Goal: Contribute content: Add original content to the website for others to see

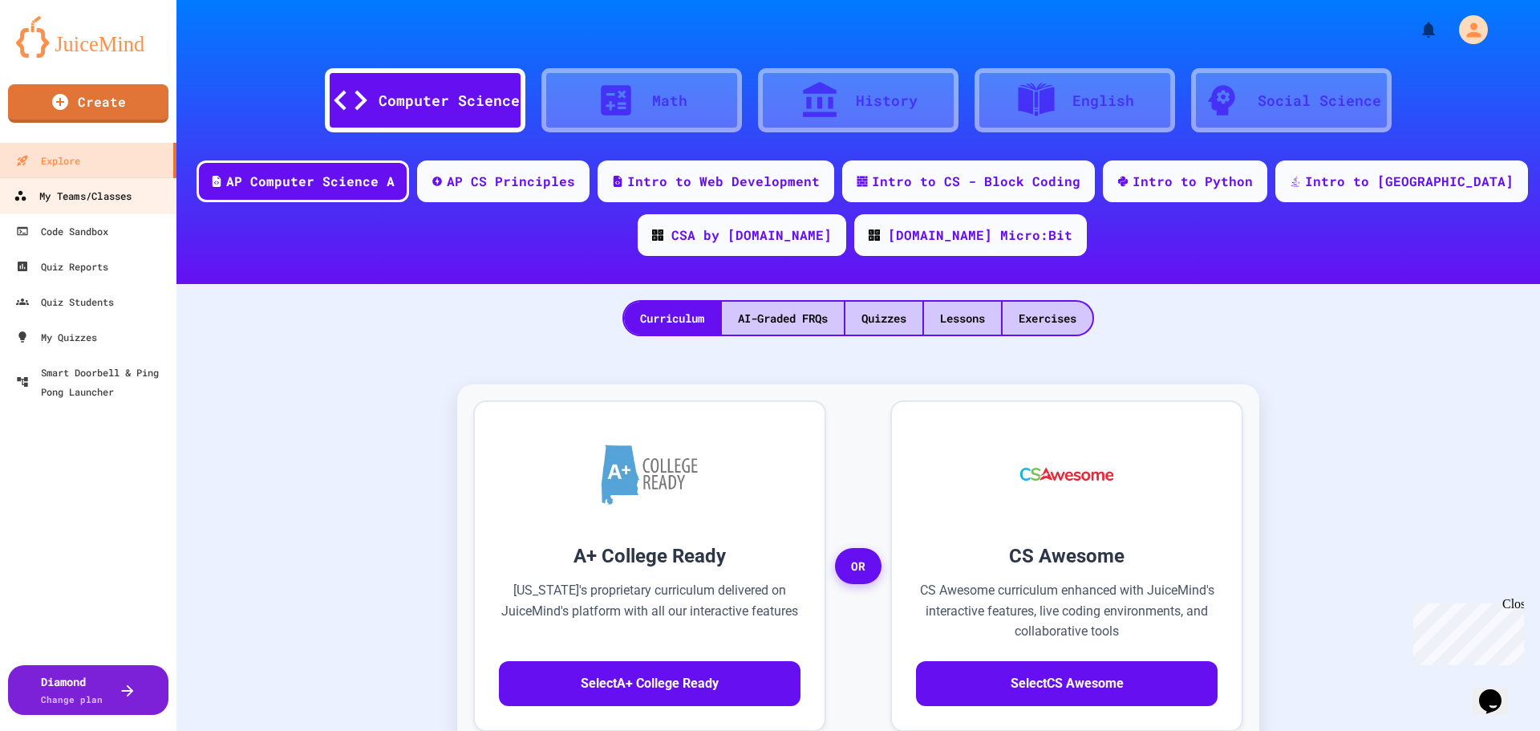
click at [99, 197] on div "My Teams/Classes" at bounding box center [73, 196] width 118 height 20
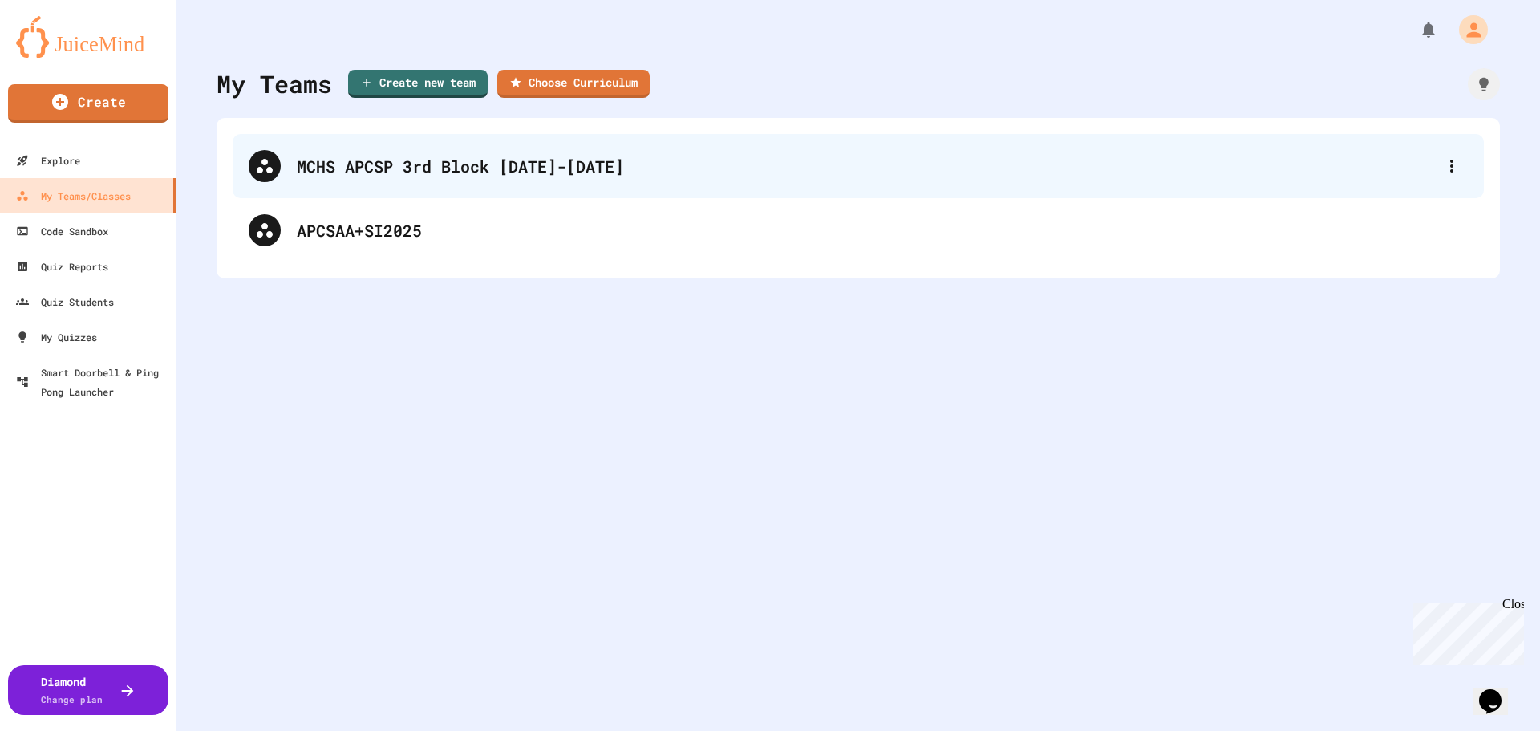
click at [385, 165] on div "MCHS APCSP 3rd Block [DATE]-[DATE]" at bounding box center [866, 166] width 1139 height 24
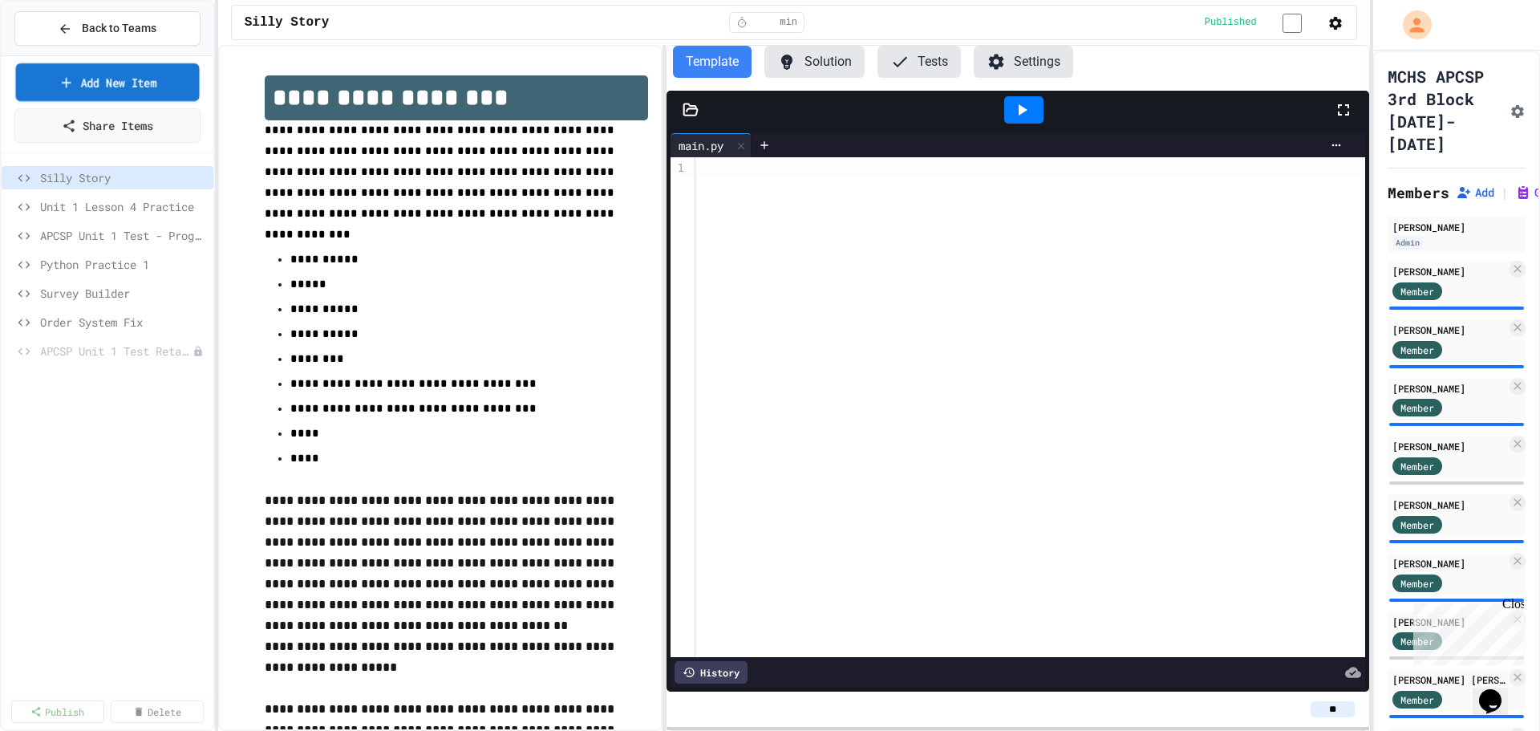
click at [128, 82] on link "Add New Item" at bounding box center [108, 82] width 184 height 38
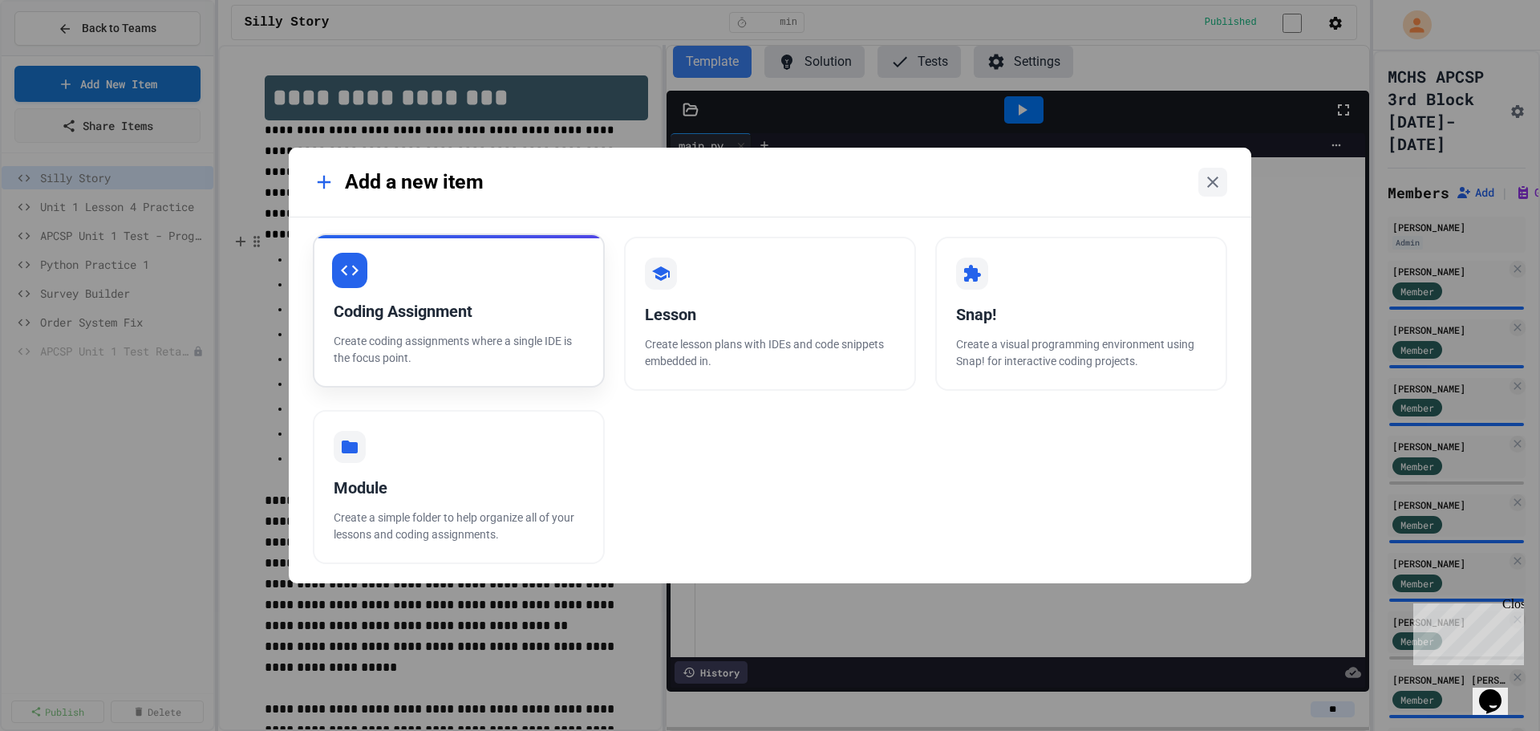
click at [436, 331] on div "Coding Assignment Create coding assignments where a single IDE is the focus poi…" at bounding box center [459, 310] width 292 height 154
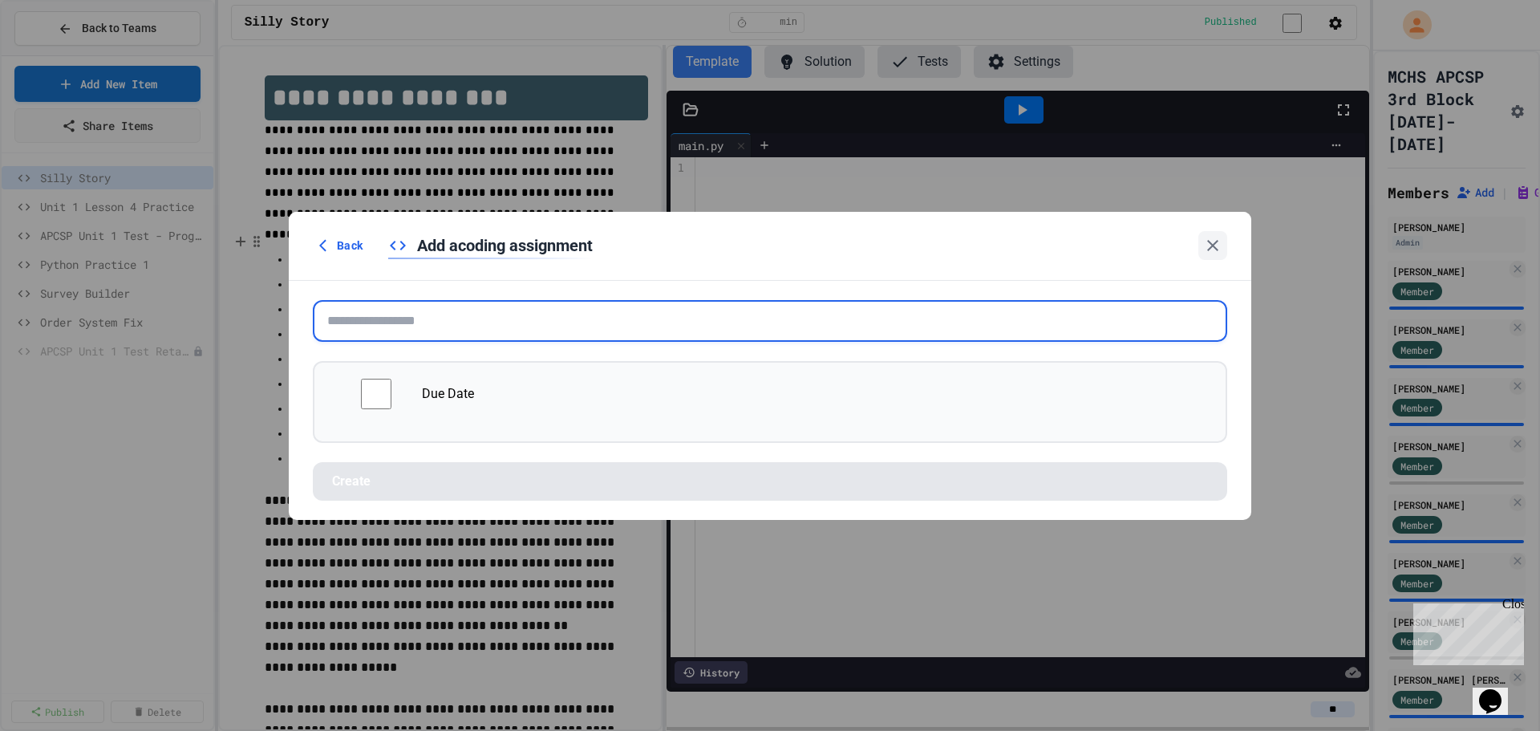
click at [448, 322] on input "text" at bounding box center [770, 321] width 914 height 42
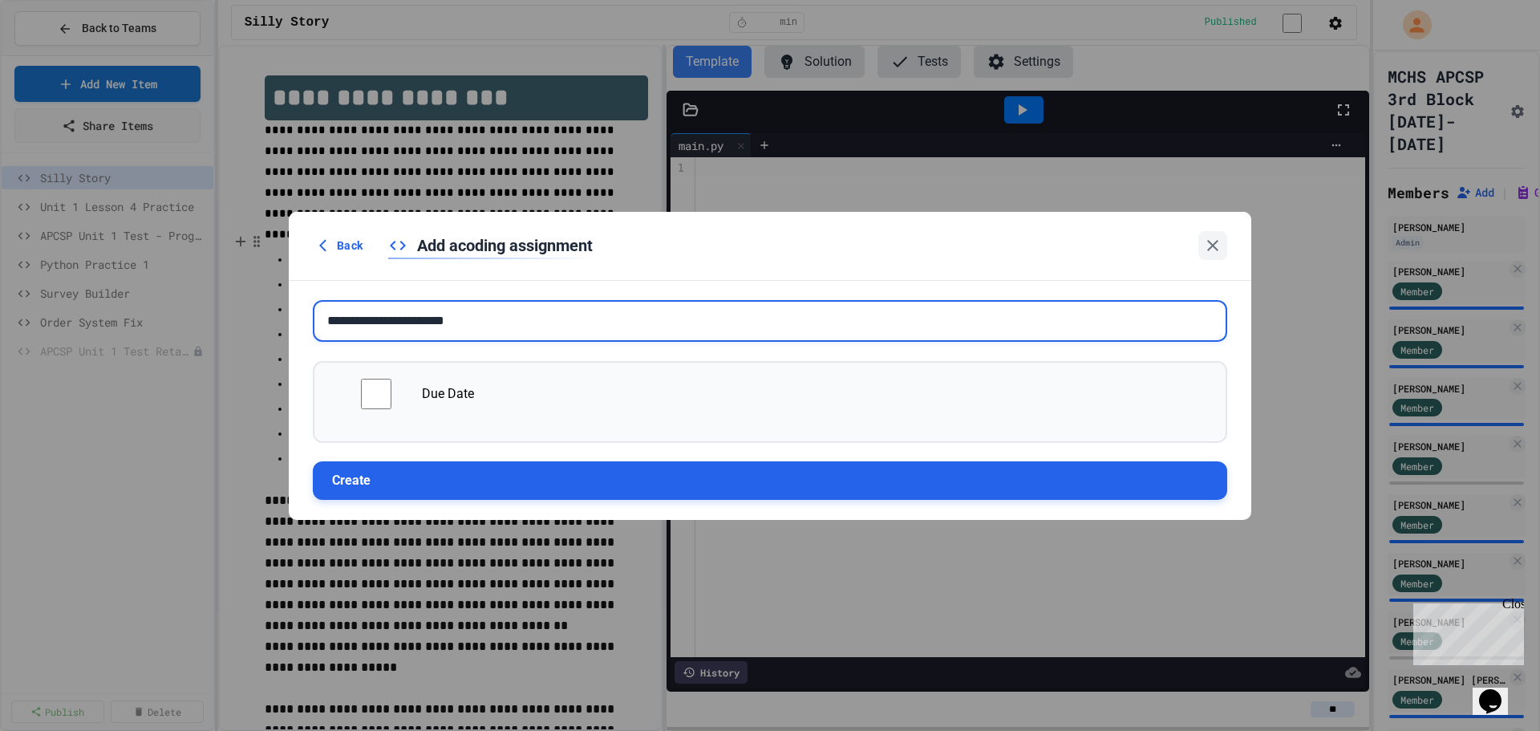
type input "**********"
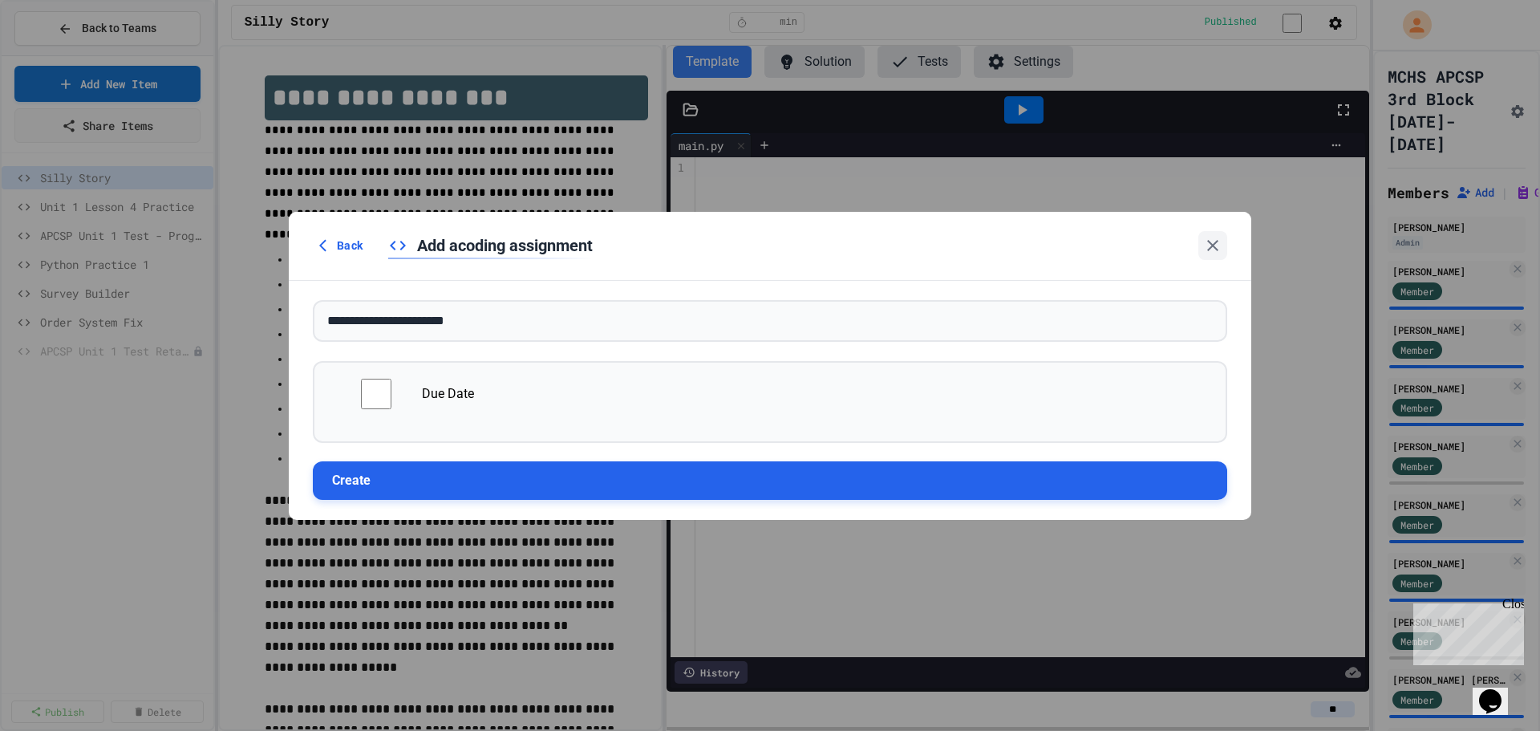
click at [376, 477] on button "Create" at bounding box center [770, 480] width 914 height 39
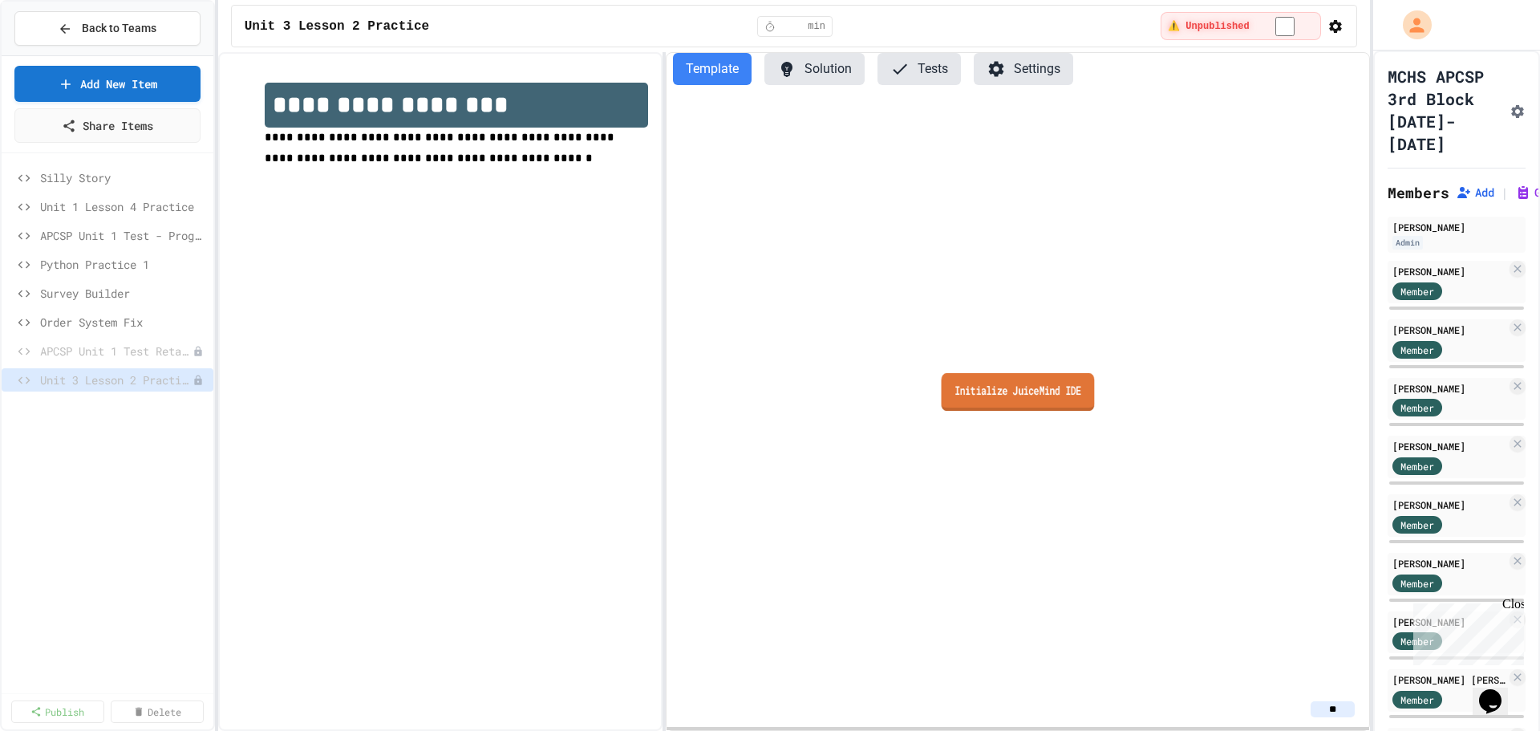
click at [1040, 401] on link "Initialize JuiceMind IDE" at bounding box center [1017, 392] width 153 height 38
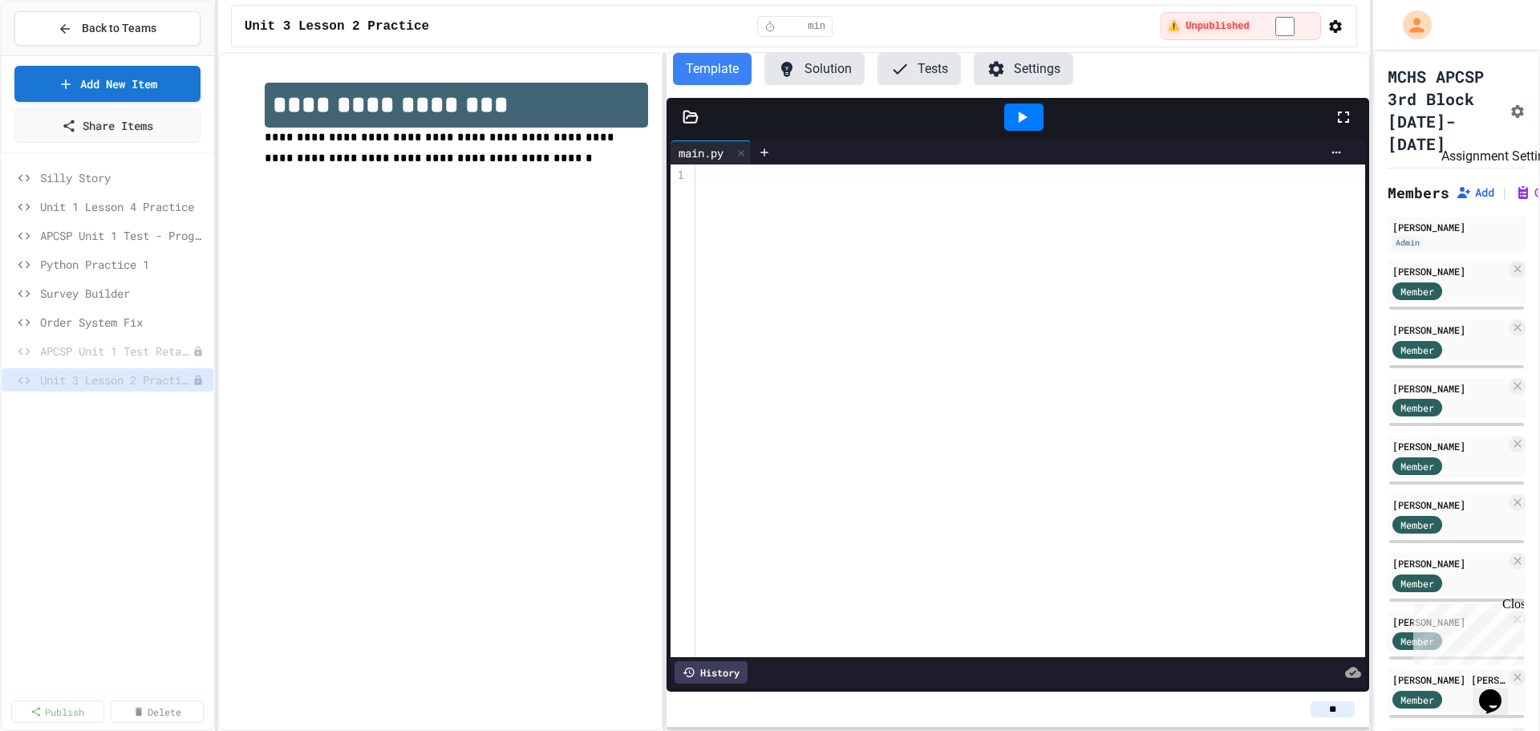
click at [1511, 118] on icon "Assignment Settings" at bounding box center [1517, 111] width 13 height 13
drag, startPoint x: 911, startPoint y: 383, endPoint x: 887, endPoint y: 379, distance: 24.4
type input "*"
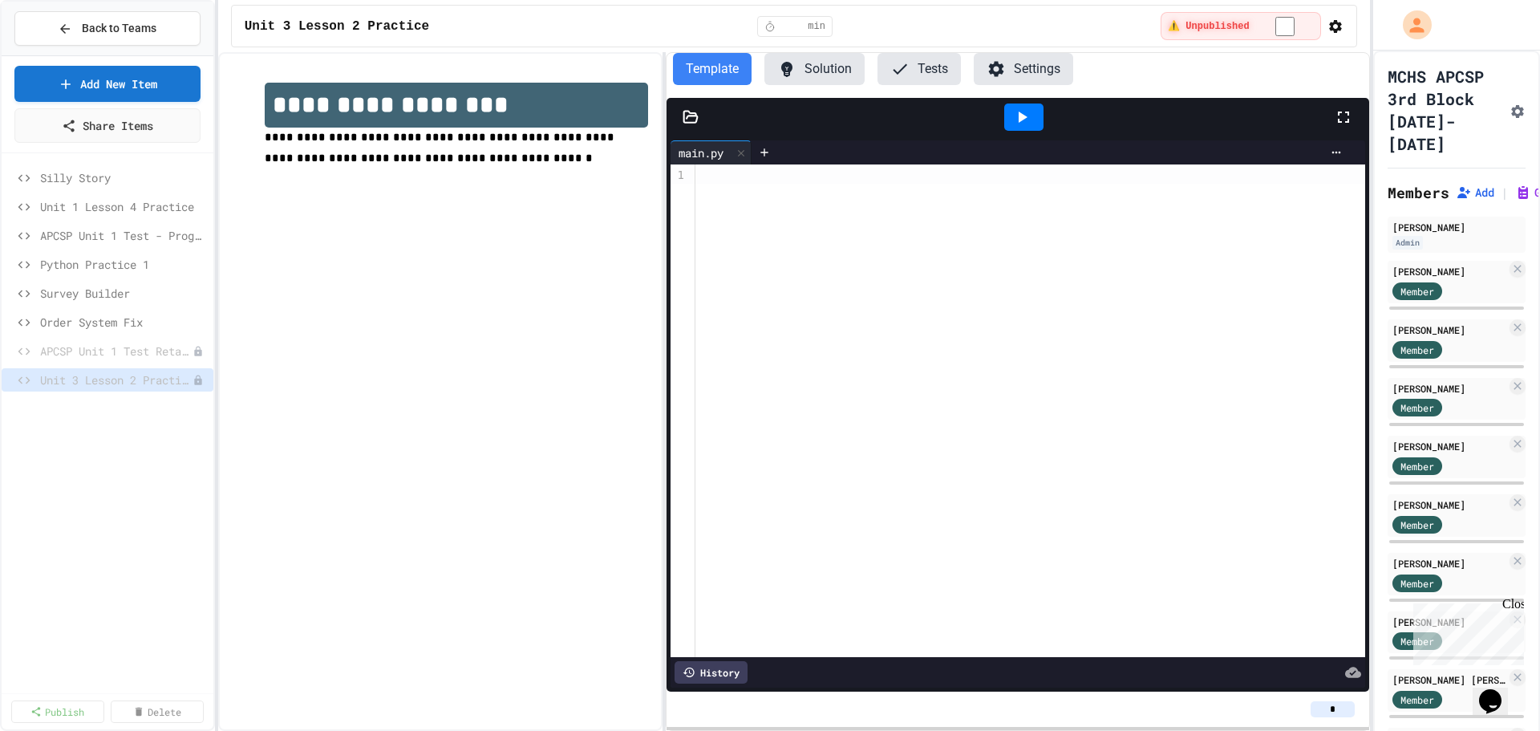
type input "*"
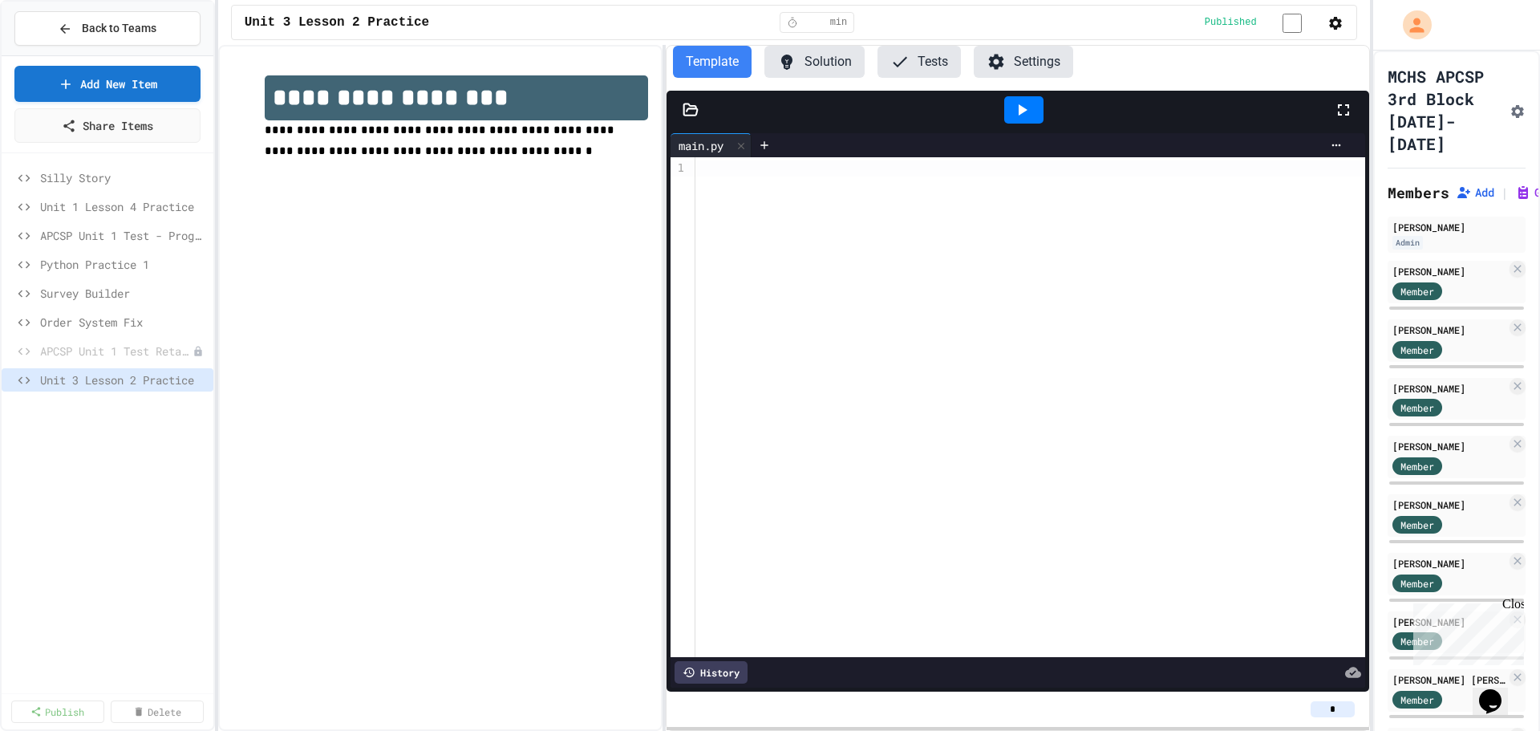
click at [1123, 22] on div "Unit 3 Lesson 2 Practice * min Published" at bounding box center [794, 22] width 1126 height 35
click at [1330, 28] on icon "button" at bounding box center [1335, 23] width 13 height 13
click at [1275, 87] on li "Student Preview" at bounding box center [1287, 85] width 114 height 29
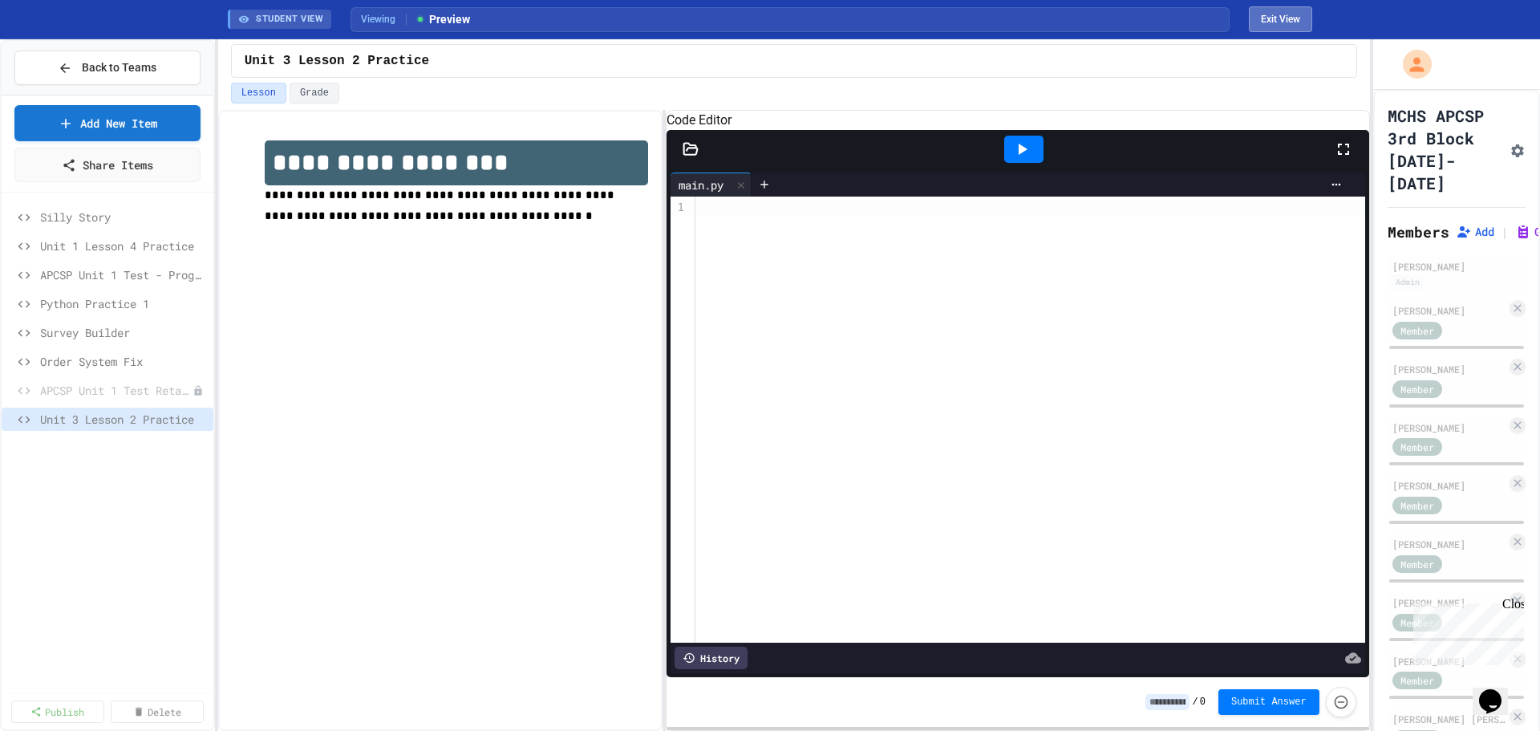
click at [1275, 24] on button "Exit View" at bounding box center [1280, 19] width 63 height 26
